Goal: Navigation & Orientation: Understand site structure

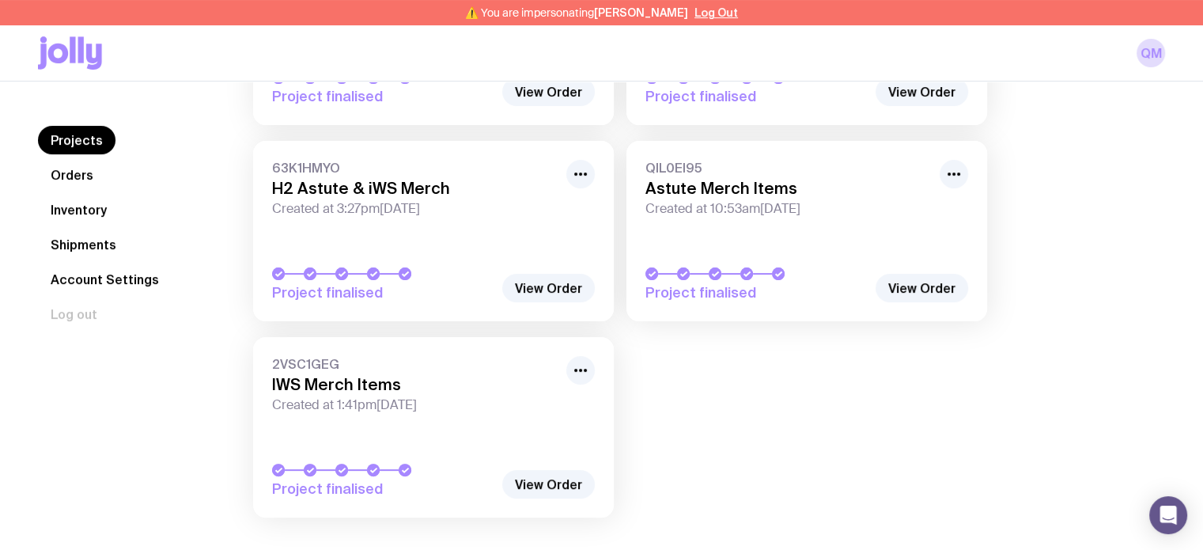
scroll to position [320, 0]
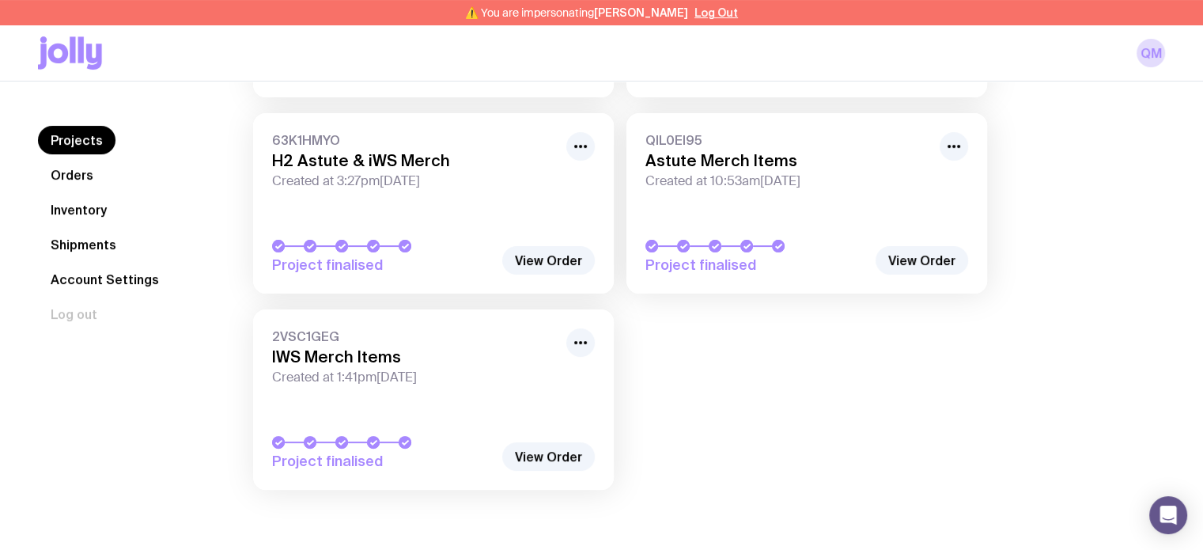
click at [95, 179] on link "Orders" at bounding box center [72, 175] width 68 height 28
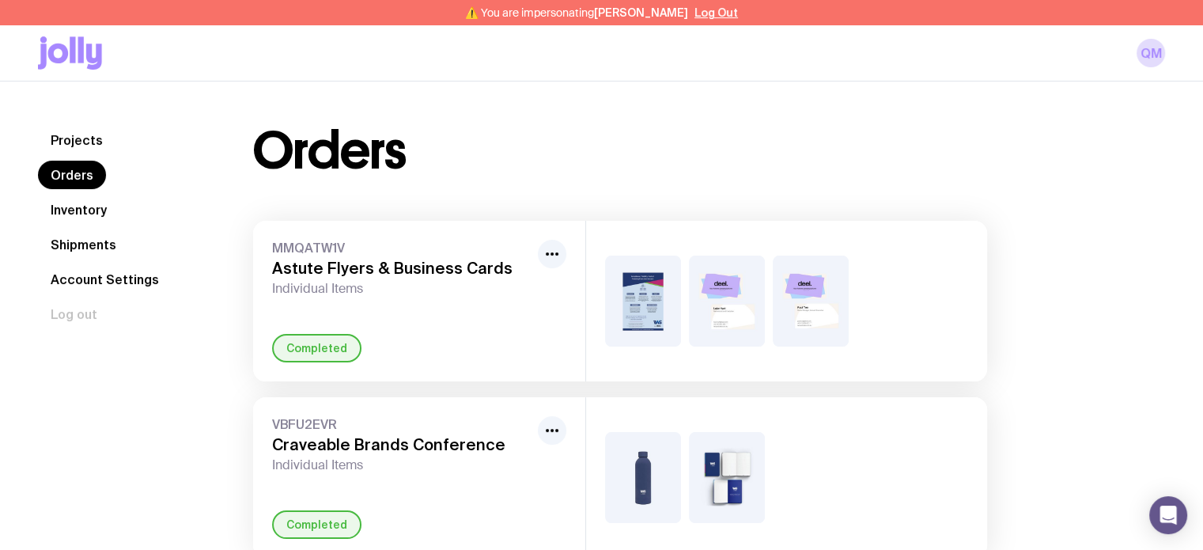
click at [56, 208] on link "Inventory" at bounding box center [78, 209] width 81 height 28
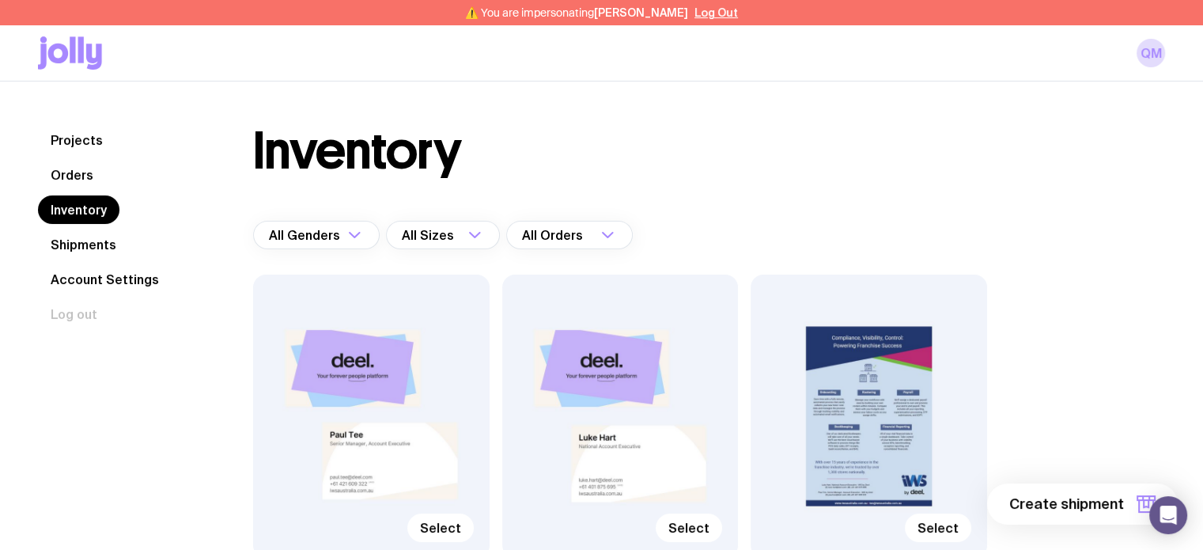
click at [64, 235] on link "Shipments" at bounding box center [83, 244] width 91 height 28
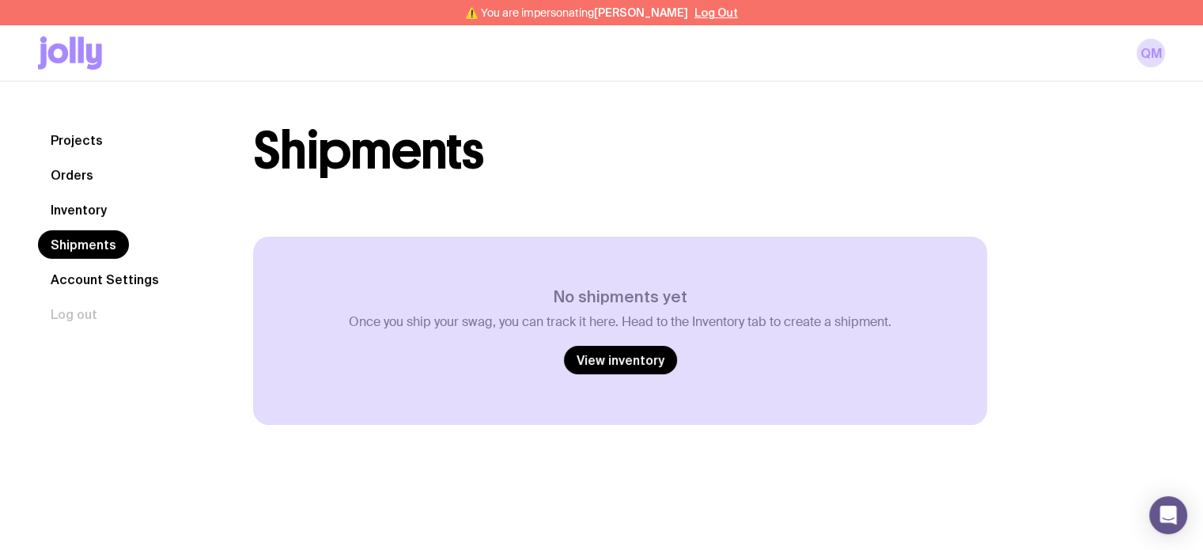
click at [80, 205] on link "Inventory" at bounding box center [78, 209] width 81 height 28
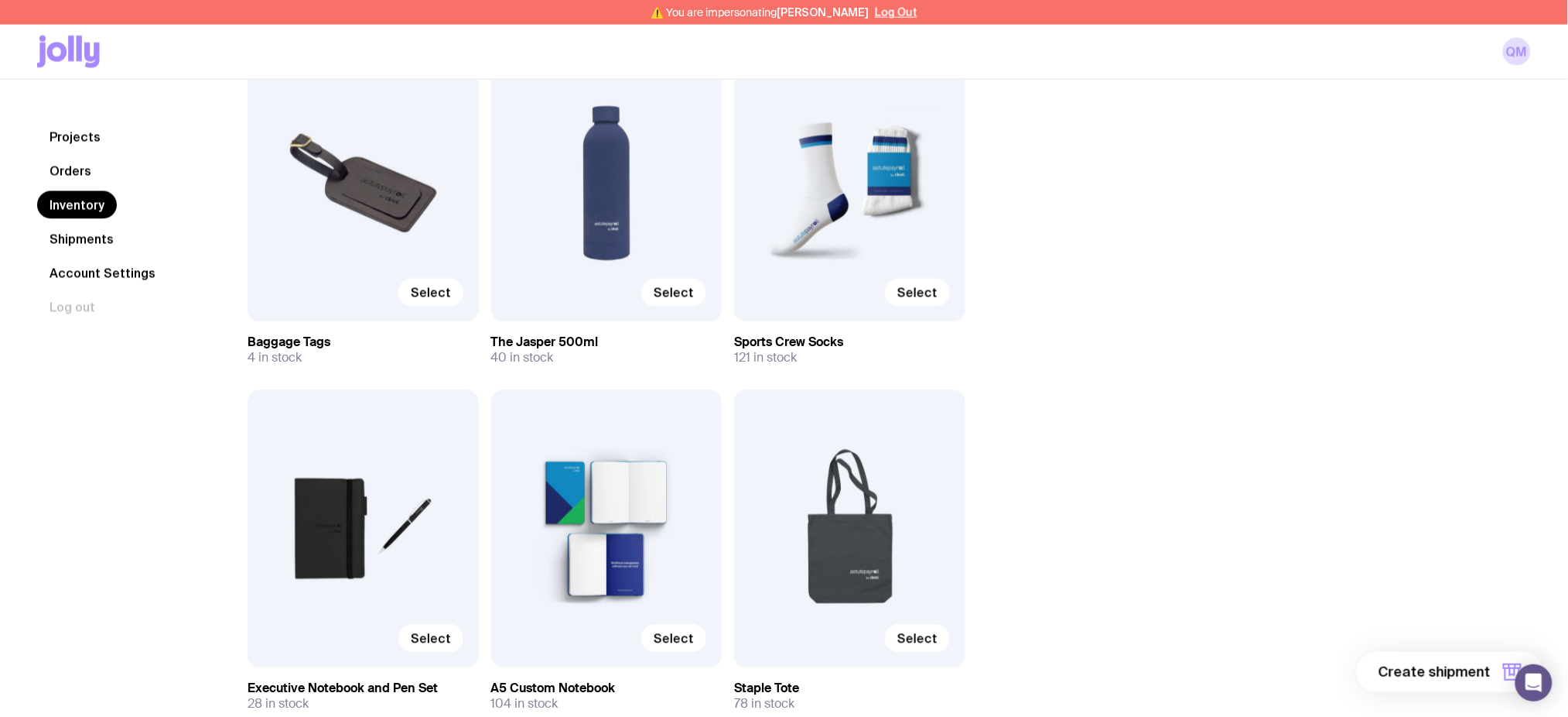
scroll to position [912, 0]
